Goal: Use online tool/utility

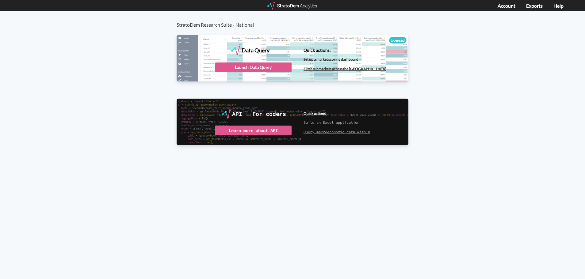
click at [302, 6] on div at bounding box center [292, 6] width 51 height 8
click at [75, 58] on div "StratoDem Research Suite - National Data Query Licensed StratoDem Data Query Qu…" at bounding box center [292, 87] width 585 height 153
click at [277, 66] on div "Launch Data Query" at bounding box center [253, 68] width 77 height 10
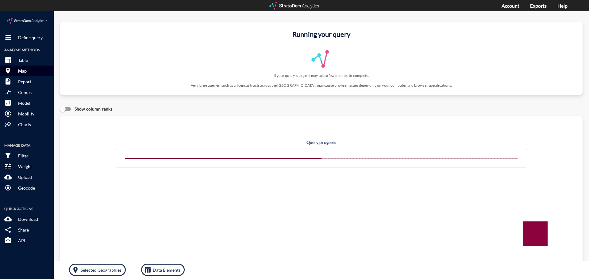
click p "Map"
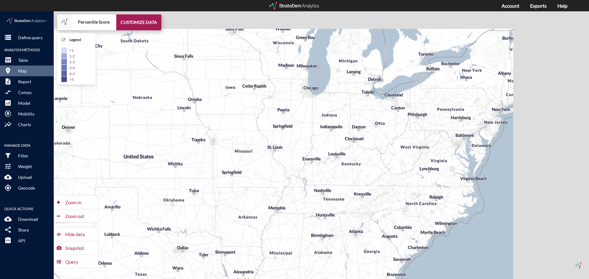
drag, startPoint x: 429, startPoint y: 138, endPoint x: 308, endPoint y: 167, distance: 124.5
click div "+ − Percentile Score CUSTOMIZE DATA Legend < 1 1 - 2 2 - 3 3 - 4 4 - 5 > 5 Draw…"
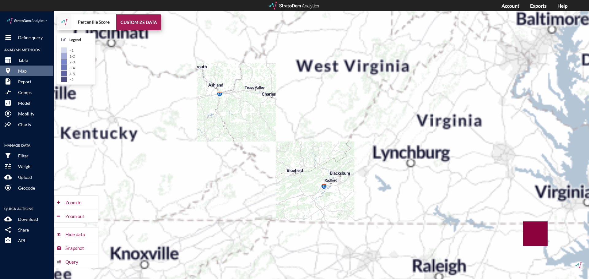
drag, startPoint x: 423, startPoint y: 160, endPoint x: 266, endPoint y: 143, distance: 157.7
click div "+ − Percentile Score CUSTOMIZE DATA Legend < 1 1 - 2 2 - 3 3 - 4 4 - 5 > 5 Draw…"
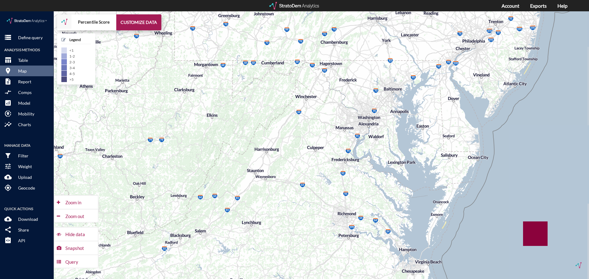
drag, startPoint x: 417, startPoint y: 133, endPoint x: 282, endPoint y: 196, distance: 149.4
click div "+ − Percentile Score CUSTOMIZE DATA Legend < 1 1 - 2 2 - 3 3 - 4 4 - 5 > 5 Draw…"
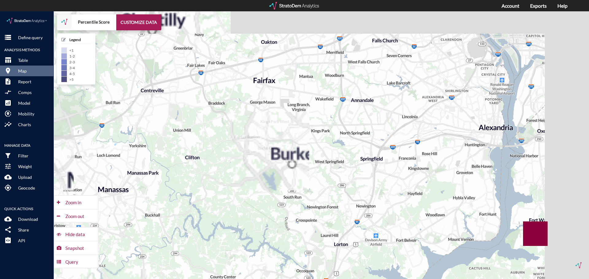
drag, startPoint x: 422, startPoint y: 121, endPoint x: 345, endPoint y: 167, distance: 89.9
click div "+ − Percentile Score CUSTOMIZE DATA Legend < 1 1 - 2 2 - 3 3 - 4 4 - 5 > 5 Draw…"
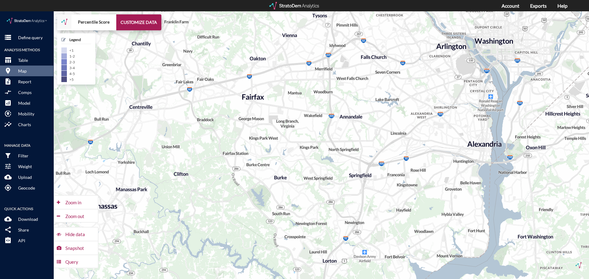
drag, startPoint x: 371, startPoint y: 111, endPoint x: 357, endPoint y: 130, distance: 23.7
click div "+ − Percentile Score CUSTOMIZE DATA Legend < 1 1 - 2 2 - 3 3 - 4 4 - 5 > 5 Draw…"
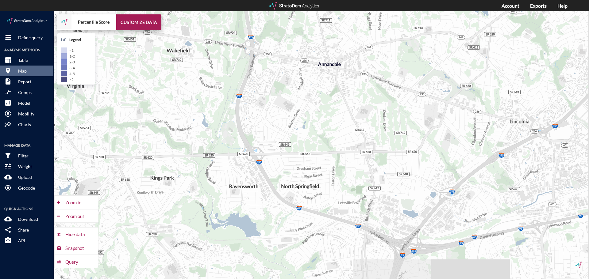
drag, startPoint x: 340, startPoint y: 128, endPoint x: 325, endPoint y: 96, distance: 35.7
click div "+ − Percentile Score CUSTOMIZE DATA Legend < 1 1 - 2 2 - 3 3 - 4 4 - 5 > 5 Draw…"
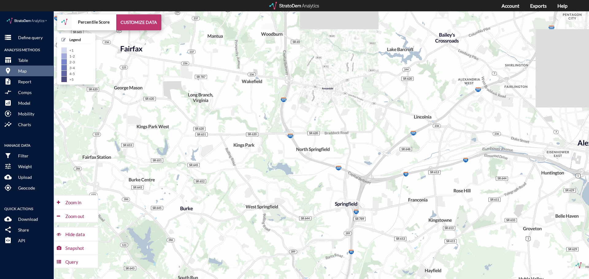
click button "CUSTOMIZE DATA"
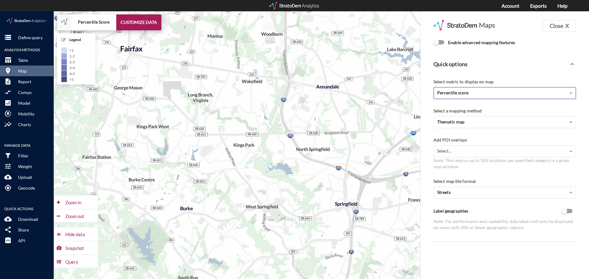
click div "Percentile score"
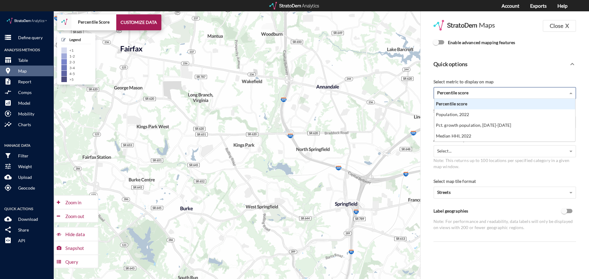
scroll to position [38, 137]
click div "Percentile score"
click span
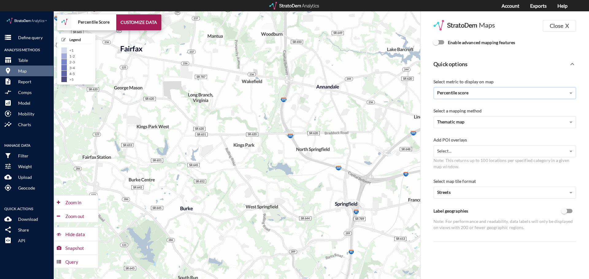
click input "Enable advanced mapping features"
checkbox input "true"
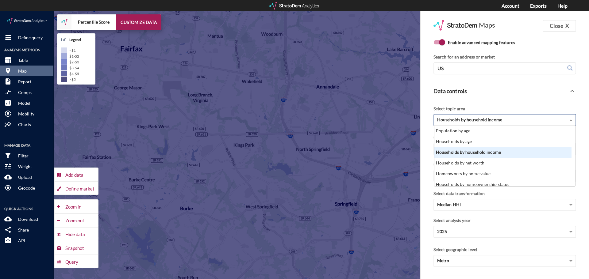
click div "Households by household income"
click span
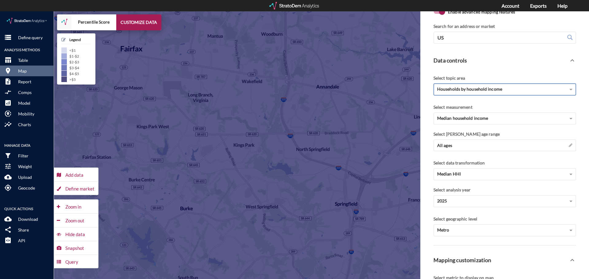
scroll to position [92, 0]
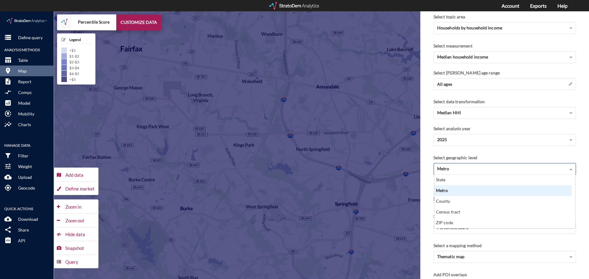
click span
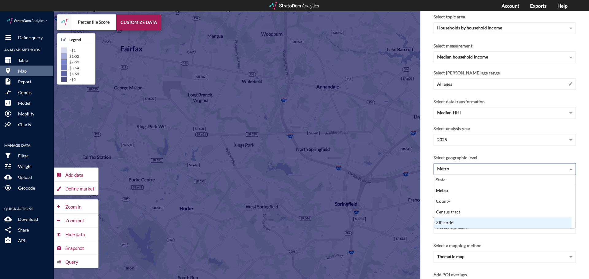
click div "ZIP code"
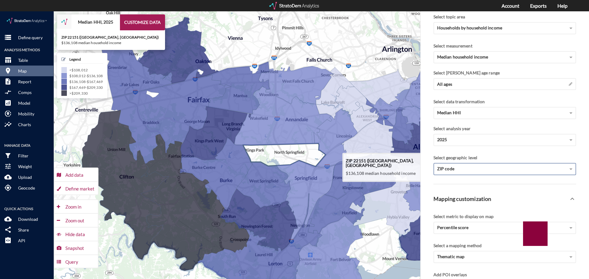
drag, startPoint x: 291, startPoint y: 136, endPoint x: 282, endPoint y: 148, distance: 15.1
click icon
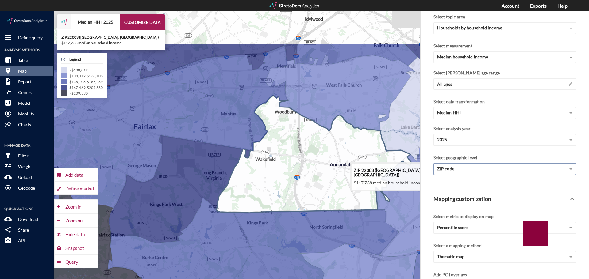
drag, startPoint x: 295, startPoint y: 126, endPoint x: 341, endPoint y: 183, distance: 73.0
click icon
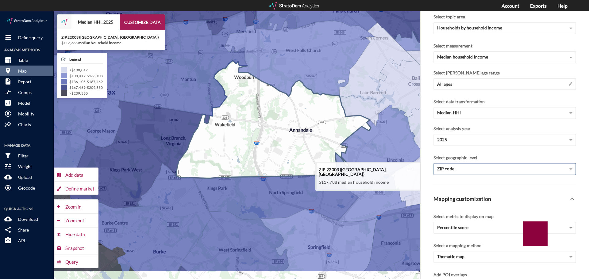
drag, startPoint x: 340, startPoint y: 159, endPoint x: 301, endPoint y: 127, distance: 49.6
click icon
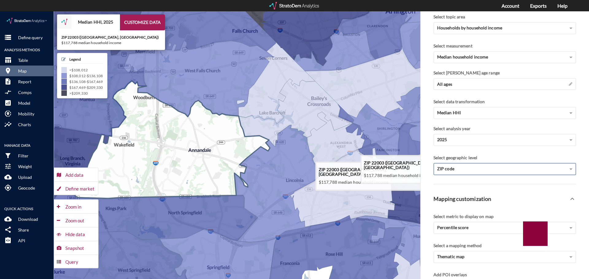
drag, startPoint x: 314, startPoint y: 119, endPoint x: 211, endPoint y: 140, distance: 105.6
click icon
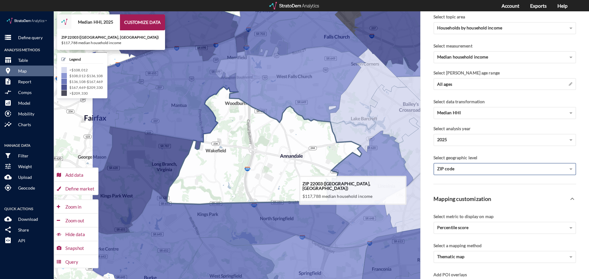
drag, startPoint x: 201, startPoint y: 123, endPoint x: 294, endPoint y: 129, distance: 92.8
click icon
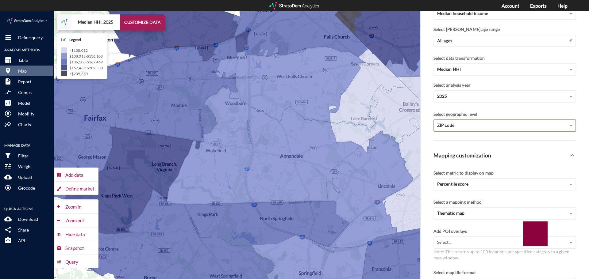
scroll to position [61, 0]
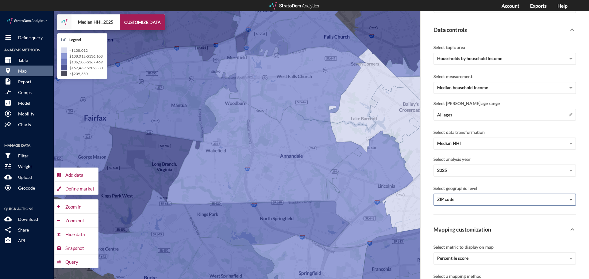
click span
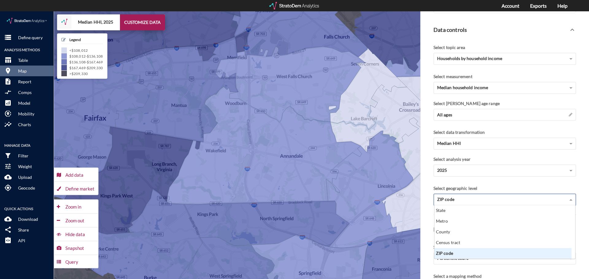
scroll to position [49, 133]
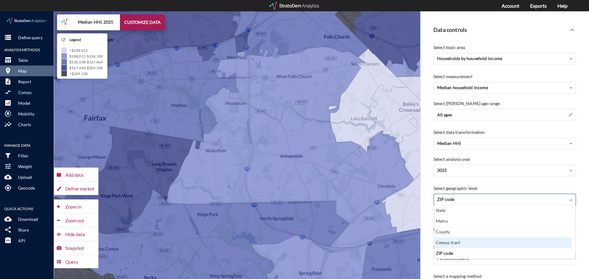
click div "Census tract"
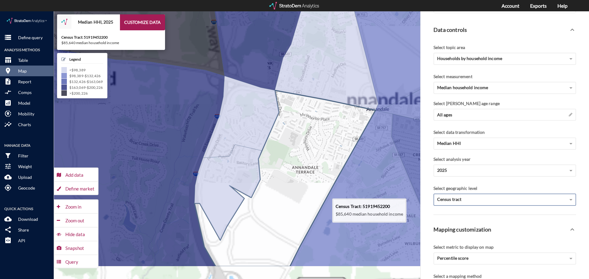
drag, startPoint x: 295, startPoint y: 162, endPoint x: 290, endPoint y: 127, distance: 35.4
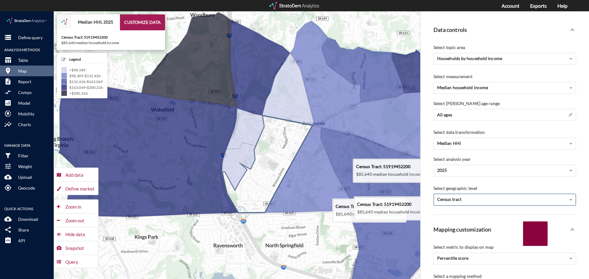
drag, startPoint x: 295, startPoint y: 130, endPoint x: 284, endPoint y: 130, distance: 11.0
click icon
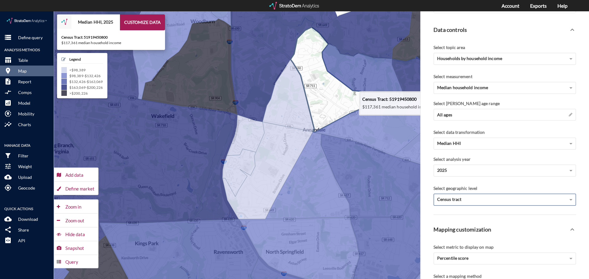
drag, startPoint x: 310, startPoint y: 63, endPoint x: 310, endPoint y: 76, distance: 13.2
click icon
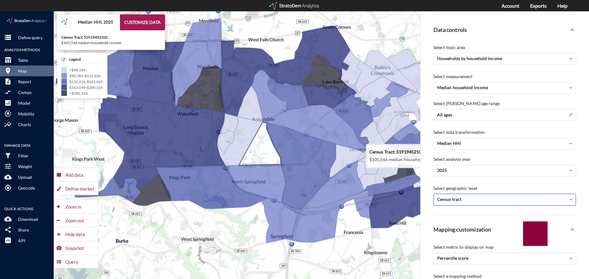
drag, startPoint x: 299, startPoint y: 139, endPoint x: 252, endPoint y: 148, distance: 47.5
click icon
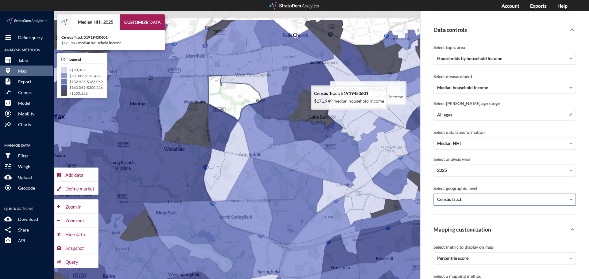
drag, startPoint x: 258, startPoint y: 52, endPoint x: 234, endPoint y: 97, distance: 50.2
click icon
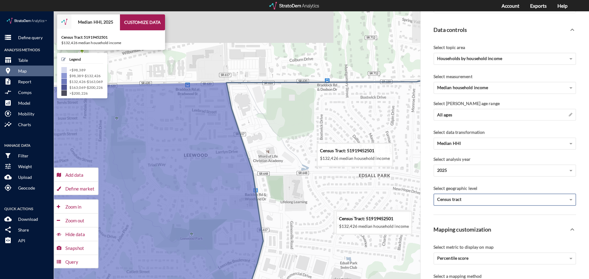
drag, startPoint x: 257, startPoint y: 113, endPoint x: 289, endPoint y: 189, distance: 82.2
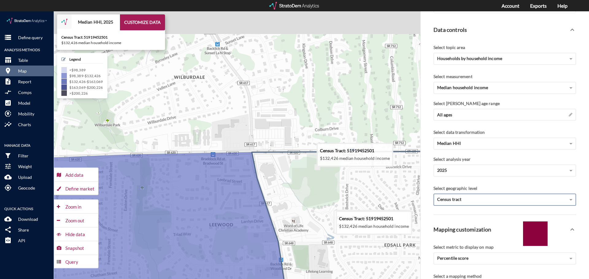
drag, startPoint x: 256, startPoint y: 100, endPoint x: 286, endPoint y: 182, distance: 87.6
click icon
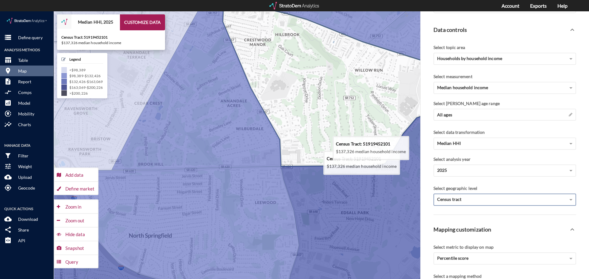
drag, startPoint x: 276, startPoint y: 106, endPoint x: 293, endPoint y: 132, distance: 30.6
click icon
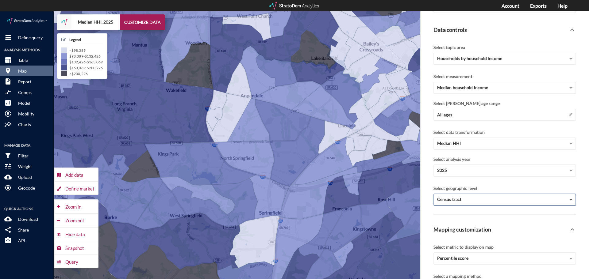
click span
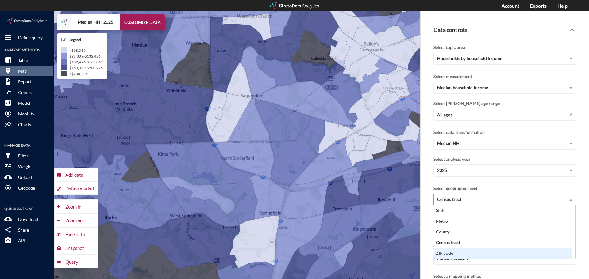
click div "ZIP code"
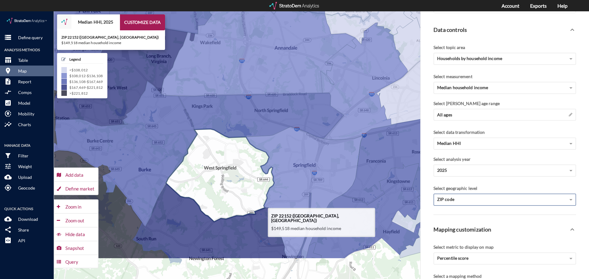
drag, startPoint x: 198, startPoint y: 198, endPoint x: 233, endPoint y: 149, distance: 59.4
click icon
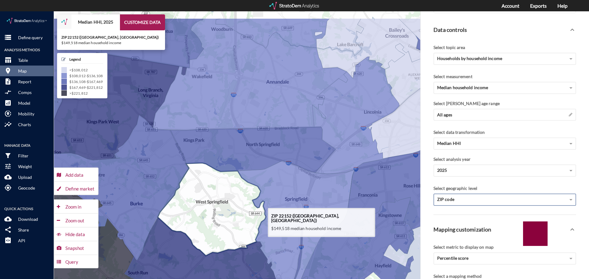
drag, startPoint x: 231, startPoint y: 153, endPoint x: 222, endPoint y: 190, distance: 37.3
click icon
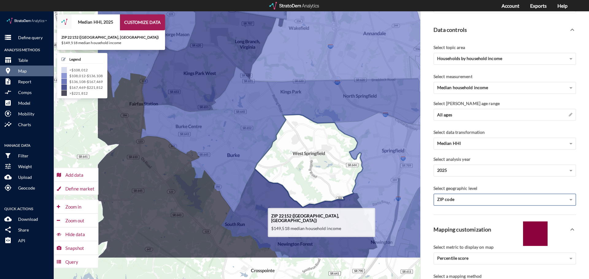
drag, startPoint x: 186, startPoint y: 188, endPoint x: 283, endPoint y: 139, distance: 109.0
click icon
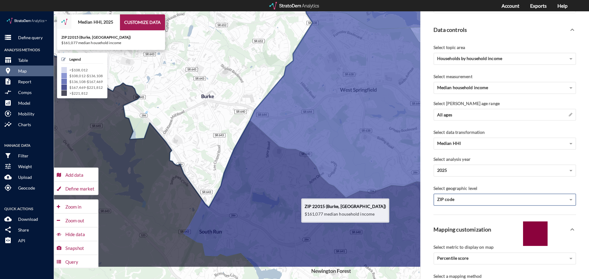
drag, startPoint x: 233, startPoint y: 155, endPoint x: 200, endPoint y: 115, distance: 51.8
click icon
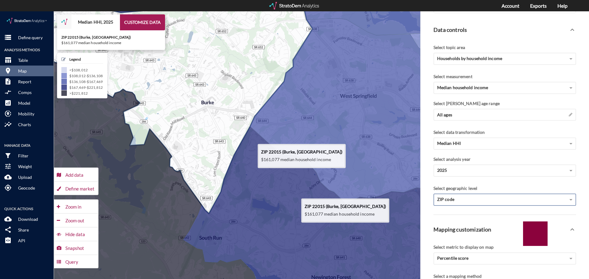
drag, startPoint x: 200, startPoint y: 115, endPoint x: 201, endPoint y: 121, distance: 6.8
click icon
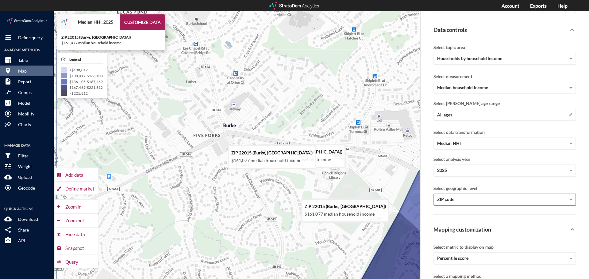
click icon
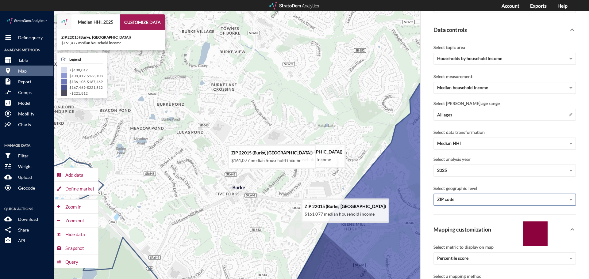
drag, startPoint x: 219, startPoint y: 196, endPoint x: 229, endPoint y: 230, distance: 35.7
click icon
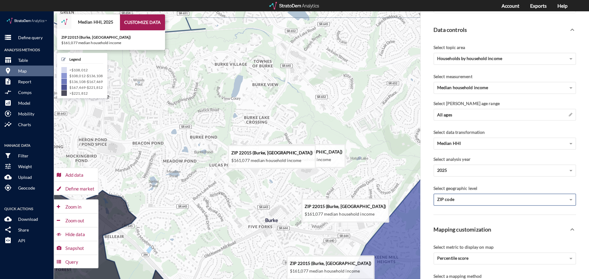
drag, startPoint x: 183, startPoint y: 158, endPoint x: 218, endPoint y: 192, distance: 48.6
click icon
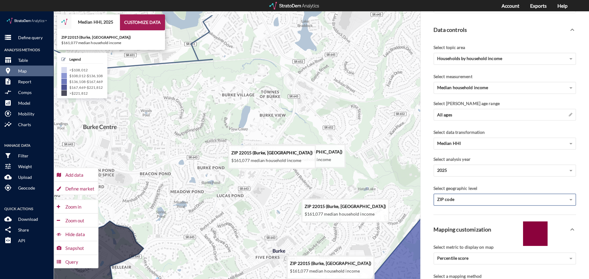
drag, startPoint x: 236, startPoint y: 189, endPoint x: 240, endPoint y: 208, distance: 19.1
click icon
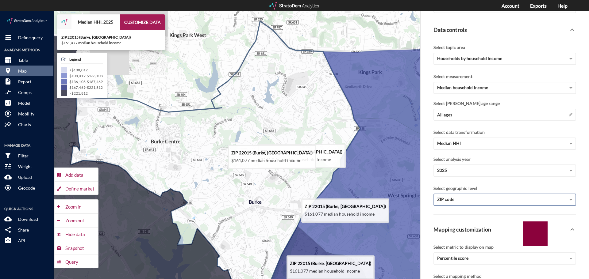
drag, startPoint x: 244, startPoint y: 213, endPoint x: 240, endPoint y: 185, distance: 27.9
click icon
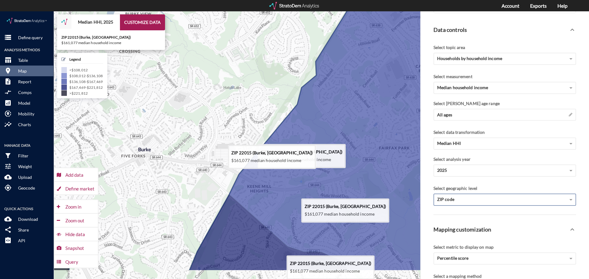
drag, startPoint x: 272, startPoint y: 219, endPoint x: 166, endPoint y: 186, distance: 111.1
click icon
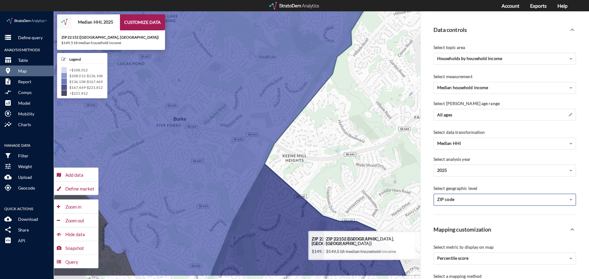
drag, startPoint x: 265, startPoint y: 203, endPoint x: 357, endPoint y: 171, distance: 98.1
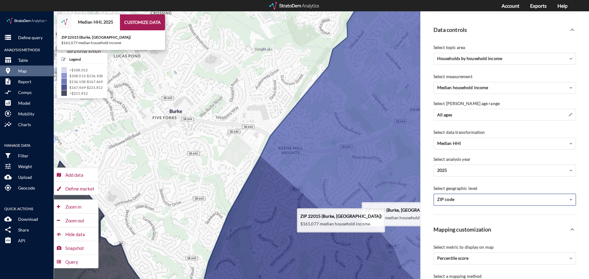
drag, startPoint x: 241, startPoint y: 179, endPoint x: 179, endPoint y: 171, distance: 62.8
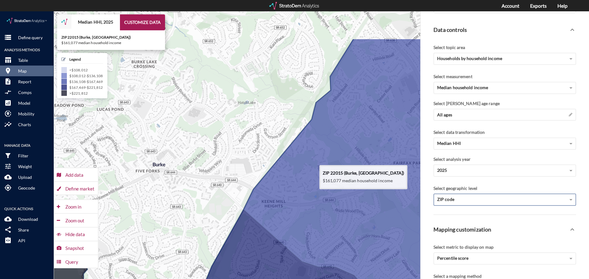
drag, startPoint x: 257, startPoint y: 131, endPoint x: 240, endPoint y: 188, distance: 59.0
click icon
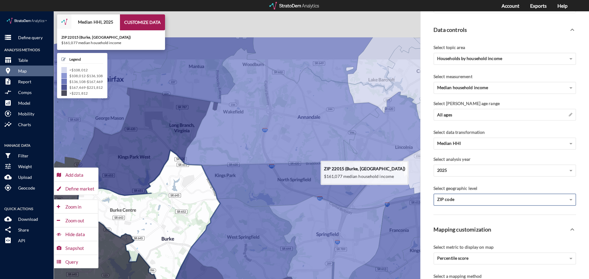
drag, startPoint x: 236, startPoint y: 144, endPoint x: 180, endPoint y: 207, distance: 84.5
click icon
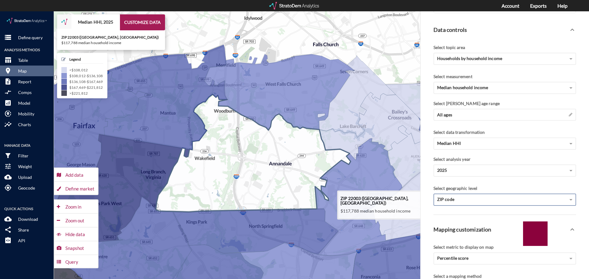
drag, startPoint x: 296, startPoint y: 154, endPoint x: 271, endPoint y: 190, distance: 43.4
click icon
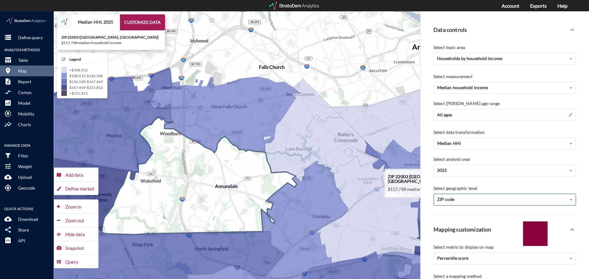
drag, startPoint x: 316, startPoint y: 144, endPoint x: 263, endPoint y: 166, distance: 57.2
click icon
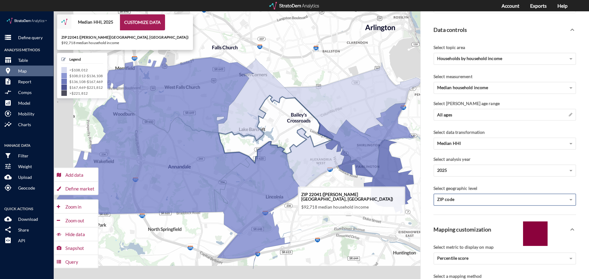
drag, startPoint x: 254, startPoint y: 172, endPoint x: 280, endPoint y: 132, distance: 47.6
click icon
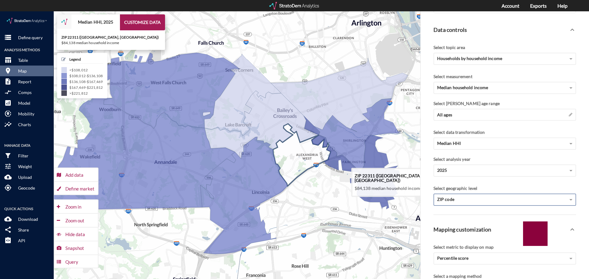
drag, startPoint x: 306, startPoint y: 155, endPoint x: 289, endPoint y: 151, distance: 17.6
click icon
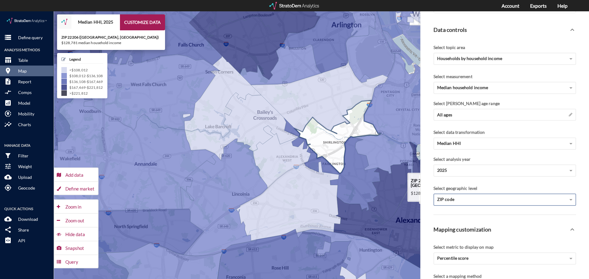
drag, startPoint x: 352, startPoint y: 142, endPoint x: 332, endPoint y: 145, distance: 20.1
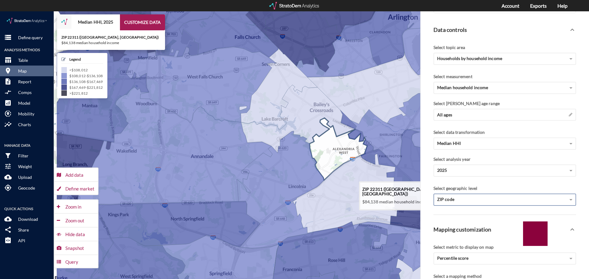
drag, startPoint x: 281, startPoint y: 151, endPoint x: 337, endPoint y: 143, distance: 56.7
click icon
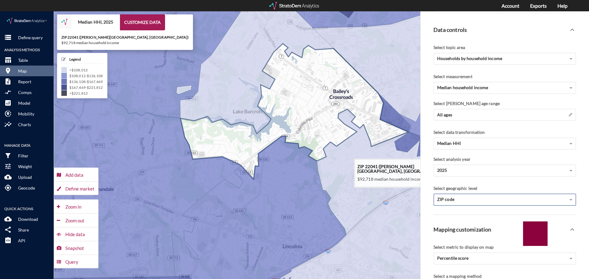
drag, startPoint x: 350, startPoint y: 108, endPoint x: 324, endPoint y: 100, distance: 27.4
click icon
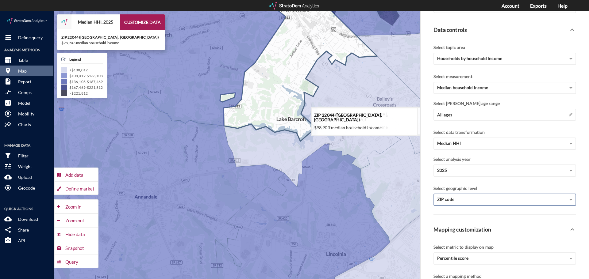
drag, startPoint x: 253, startPoint y: 77, endPoint x: 297, endPoint y: 85, distance: 45.1
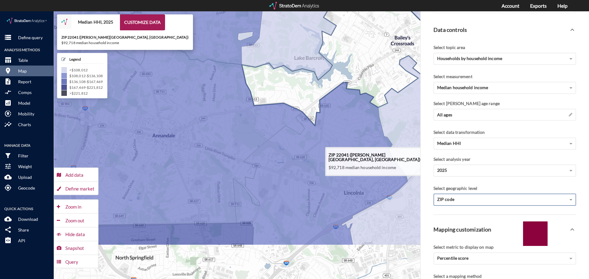
drag, startPoint x: 265, startPoint y: 123, endPoint x: 283, endPoint y: 64, distance: 61.8
click icon
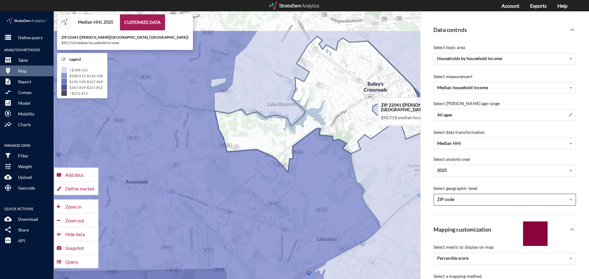
drag, startPoint x: 345, startPoint y: 59, endPoint x: 309, endPoint y: 121, distance: 71.3
click icon
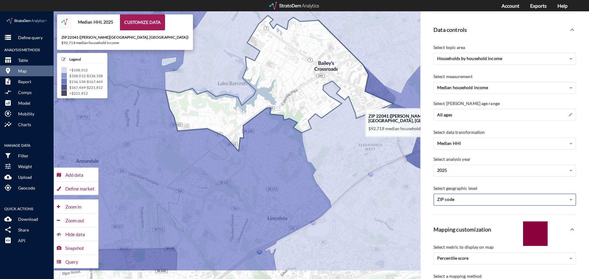
drag, startPoint x: 343, startPoint y: 90, endPoint x: 287, endPoint y: 41, distance: 74.4
click icon
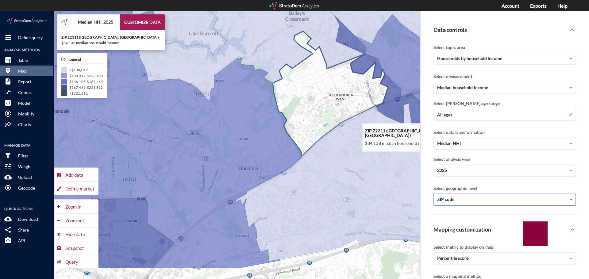
drag, startPoint x: 312, startPoint y: 121, endPoint x: 289, endPoint y: 65, distance: 60.1
click icon
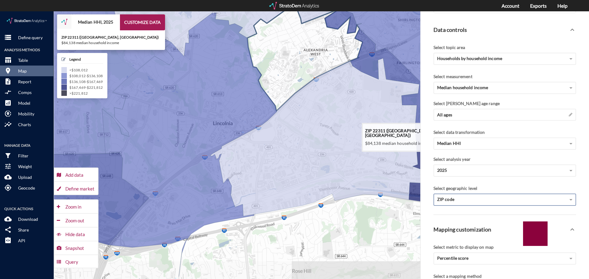
drag, startPoint x: 278, startPoint y: 84, endPoint x: 266, endPoint y: 65, distance: 22.7
click icon
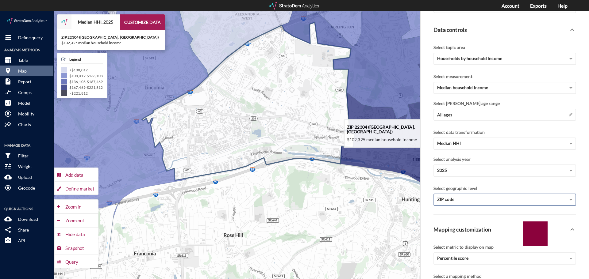
drag, startPoint x: 309, startPoint y: 122, endPoint x: 243, endPoint y: 92, distance: 72.3
click icon
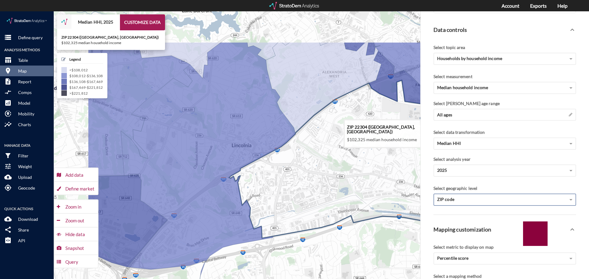
drag, startPoint x: 260, startPoint y: 95, endPoint x: 347, endPoint y: 153, distance: 105.1
click icon
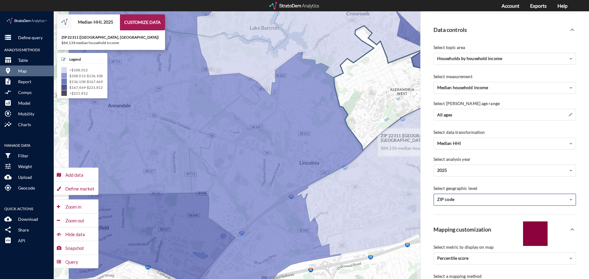
drag, startPoint x: 318, startPoint y: 98, endPoint x: 388, endPoint y: 116, distance: 71.7
click icon
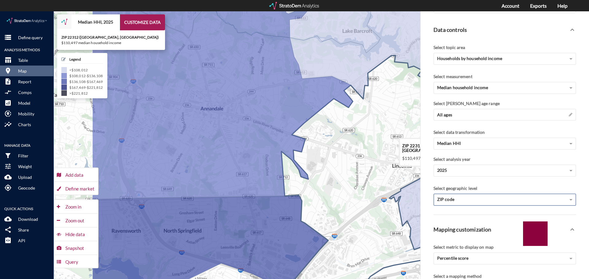
drag, startPoint x: 352, startPoint y: 107, endPoint x: 368, endPoint y: 107, distance: 15.9
click icon
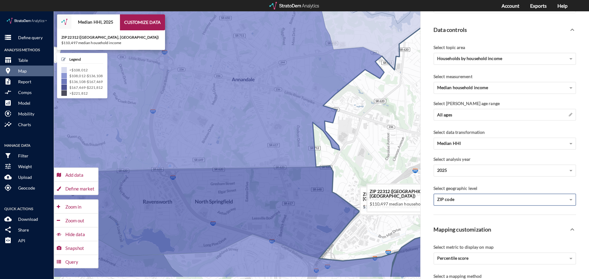
drag, startPoint x: 312, startPoint y: 146, endPoint x: 282, endPoint y: 107, distance: 49.0
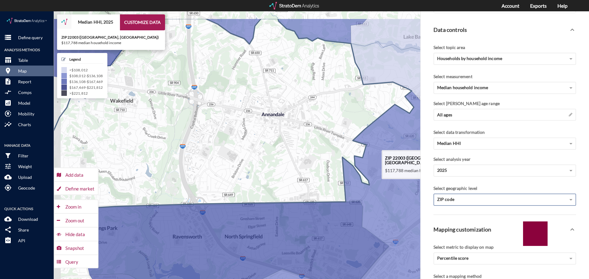
drag, startPoint x: 240, startPoint y: 118, endPoint x: 287, endPoint y: 128, distance: 47.6
click icon
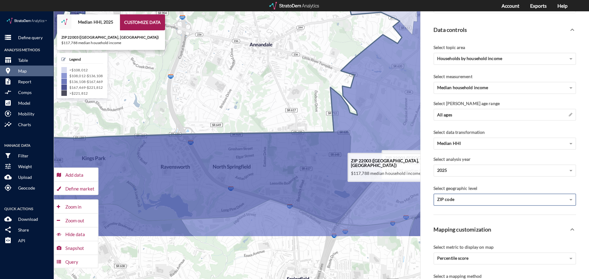
drag, startPoint x: 296, startPoint y: 135, endPoint x: 282, endPoint y: 64, distance: 72.4
click icon
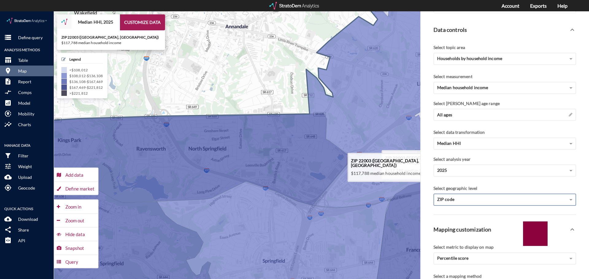
drag, startPoint x: 288, startPoint y: 100, endPoint x: 263, endPoint y: 80, distance: 32.0
click icon
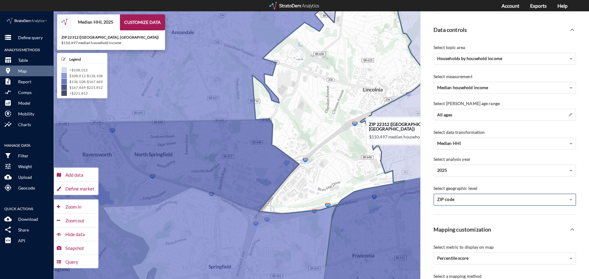
drag, startPoint x: 312, startPoint y: 87, endPoint x: 256, endPoint y: 93, distance: 56.5
click icon
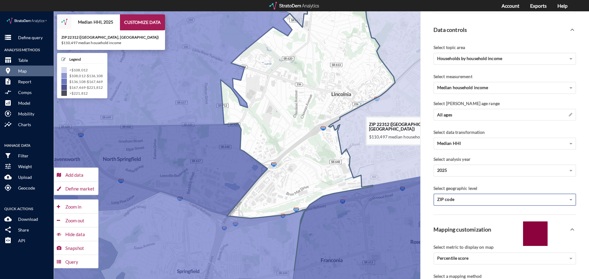
drag, startPoint x: 308, startPoint y: 102, endPoint x: 277, endPoint y: 106, distance: 31.6
click icon
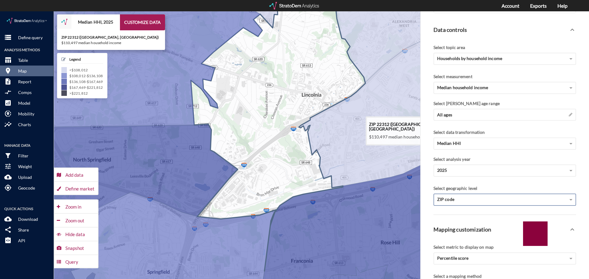
drag, startPoint x: 271, startPoint y: 120, endPoint x: 240, endPoint y: 121, distance: 30.4
click icon
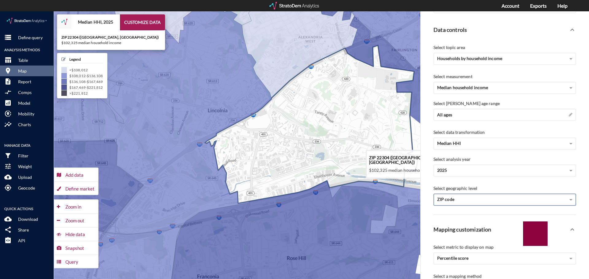
drag, startPoint x: 313, startPoint y: 122, endPoint x: 239, endPoint y: 134, distance: 75.5
click icon
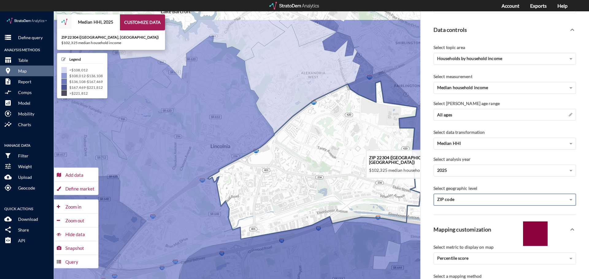
drag, startPoint x: 306, startPoint y: 114, endPoint x: 317, endPoint y: 152, distance: 38.7
click icon
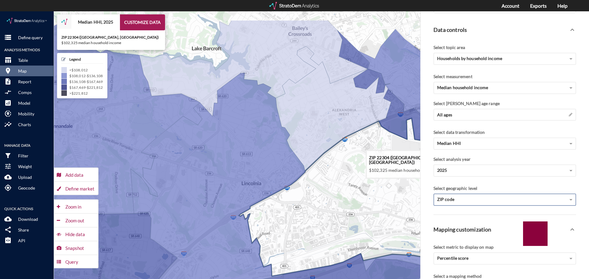
drag, startPoint x: 355, startPoint y: 162, endPoint x: 340, endPoint y: 149, distance: 20.0
click icon
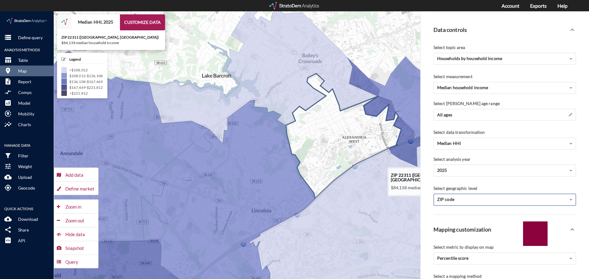
drag, startPoint x: 320, startPoint y: 106, endPoint x: 329, endPoint y: 129, distance: 25.0
click icon
